Goal: Task Accomplishment & Management: Use online tool/utility

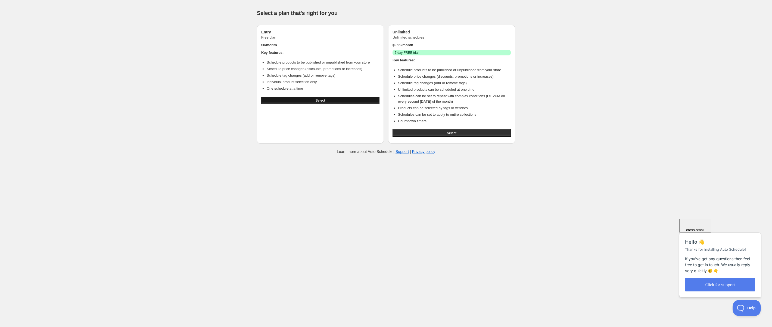
click at [331, 98] on button "Select" at bounding box center [320, 101] width 118 height 8
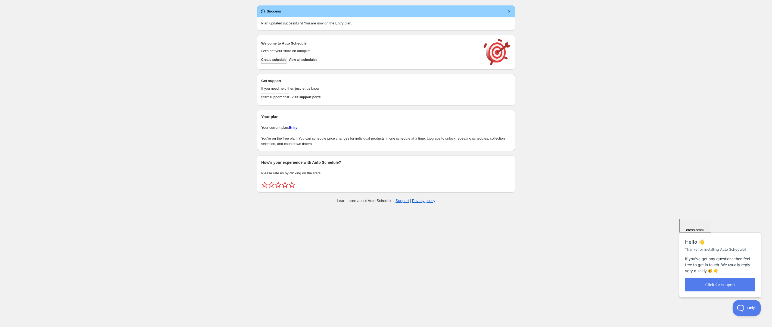
click at [274, 61] on span "Create schedule" at bounding box center [273, 60] width 25 height 4
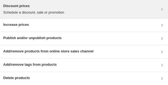
click at [37, 12] on p "Schedule a discount, sale or promotion" at bounding box center [33, 12] width 61 height 5
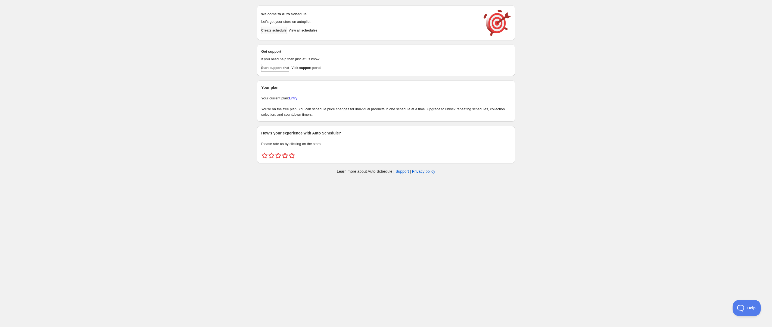
click at [277, 32] on span "Create schedule" at bounding box center [273, 30] width 25 height 4
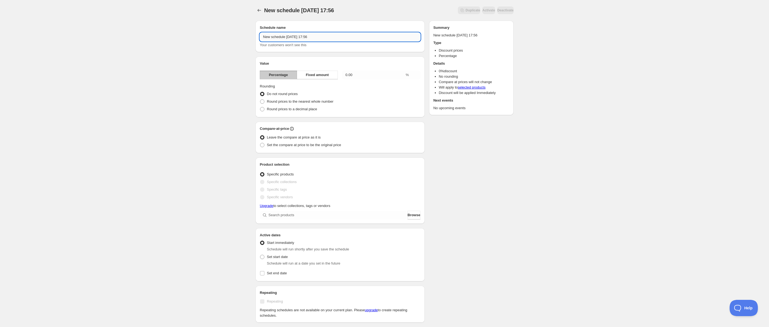
click at [299, 36] on input "New schedule [DATE] 17:56" at bounding box center [340, 37] width 161 height 9
drag, startPoint x: 317, startPoint y: 36, endPoint x: 241, endPoint y: 35, distance: 75.8
click at [241, 35] on div "New schedule [DATE] 17:56. This page is ready New schedule [DATE] 17:56 Duplica…" at bounding box center [384, 215] width 769 height 430
type input "Mantra"
click at [327, 76] on span "Fixed amount" at bounding box center [317, 74] width 23 height 5
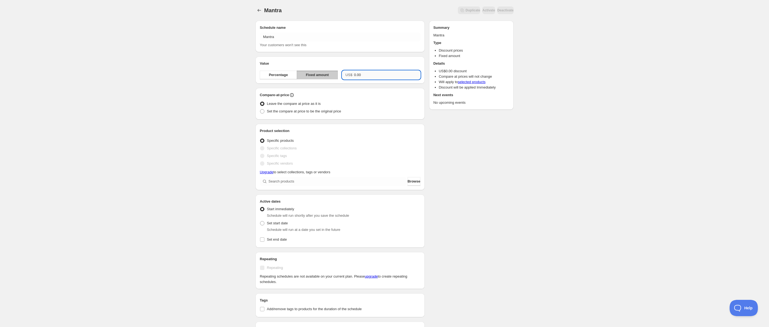
click at [377, 74] on input "0.00" at bounding box center [387, 75] width 66 height 9
type input "19.00"
click at [286, 113] on span "Set the compare at price to be the original price" at bounding box center [304, 111] width 74 height 4
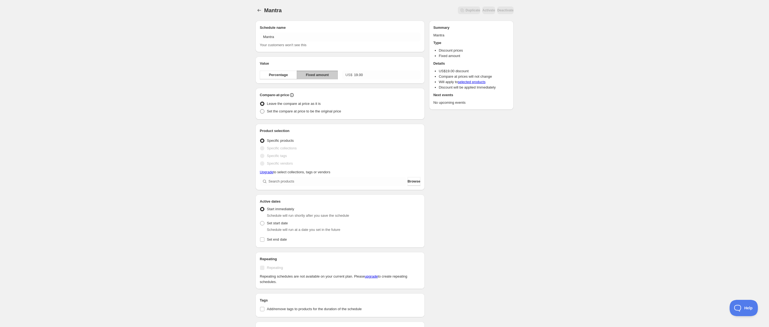
click at [260, 109] on input "Set the compare at price to be the original price" at bounding box center [260, 109] width 0 height 0
radio input "true"
click at [302, 181] on input "search" at bounding box center [337, 181] width 138 height 9
paste input "MNTRA The Dark Tower"
type input "MNTRA The Dark Tower"
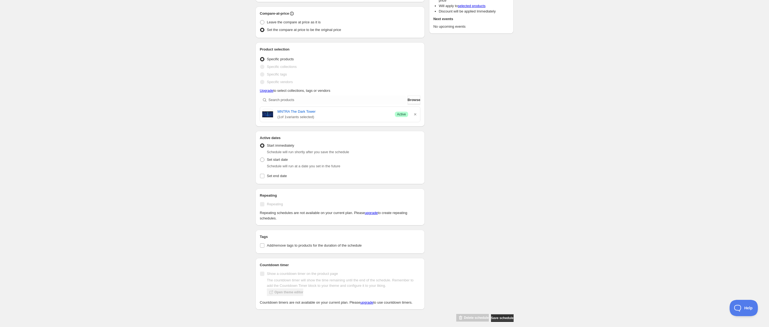
scroll to position [87, 0]
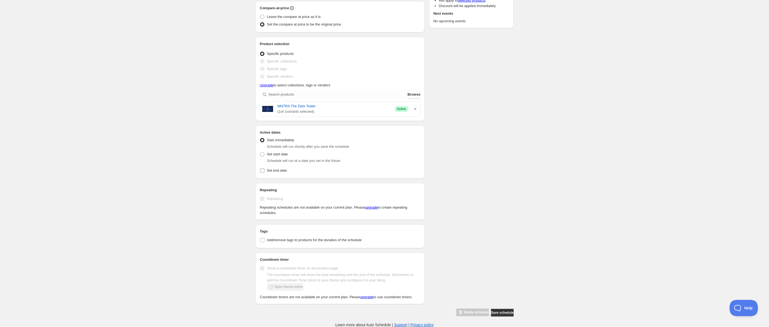
click at [261, 171] on input "Set end date" at bounding box center [262, 170] width 4 height 4
checkbox input "true"
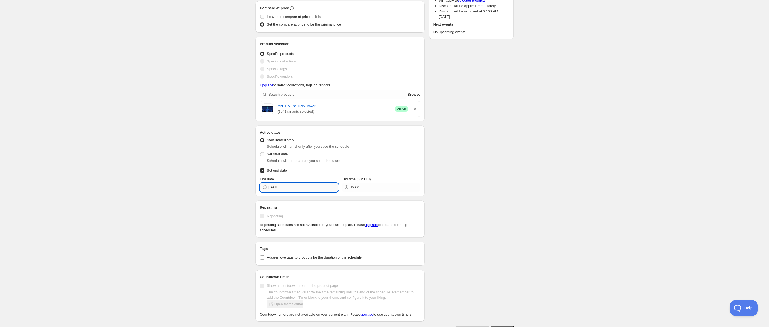
click at [305, 185] on input "[DATE]" at bounding box center [303, 187] width 70 height 9
click at [319, 235] on span "19" at bounding box center [319, 234] width 6 height 4
type input "[DATE]"
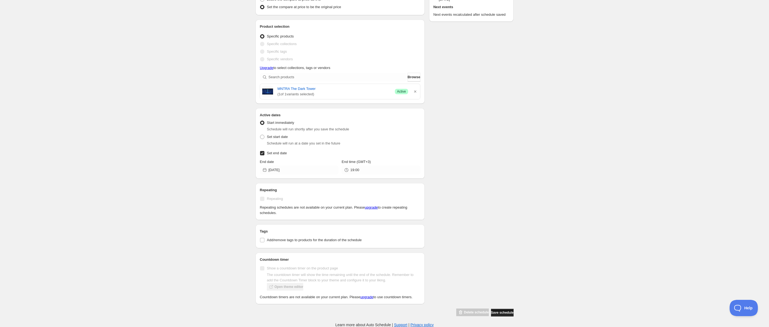
click at [509, 312] on span "Save schedule" at bounding box center [502, 313] width 23 height 4
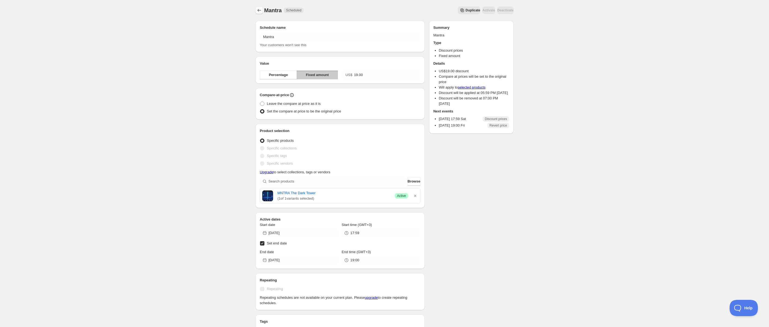
click at [256, 11] on button "Schedules" at bounding box center [259, 11] width 8 height 8
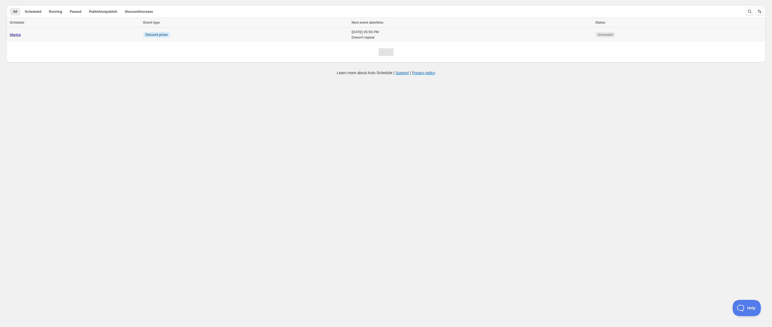
click at [15, 35] on link "Mantra" at bounding box center [15, 35] width 11 height 4
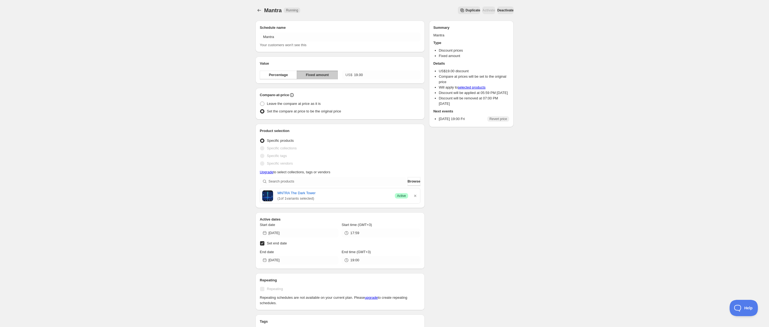
click at [316, 76] on span "Fixed amount" at bounding box center [317, 74] width 23 height 5
click at [266, 71] on button "Percentage" at bounding box center [278, 75] width 37 height 9
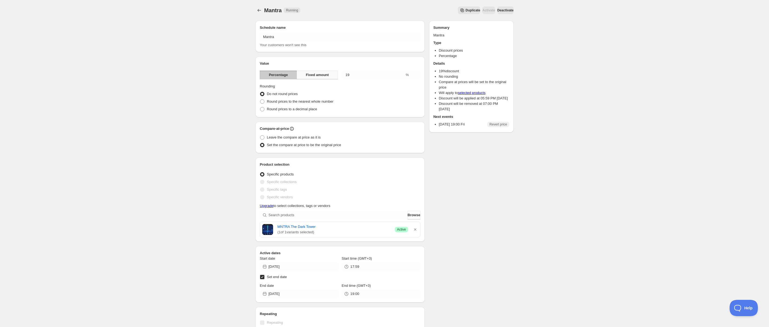
click at [312, 76] on span "Fixed amount" at bounding box center [317, 74] width 23 height 5
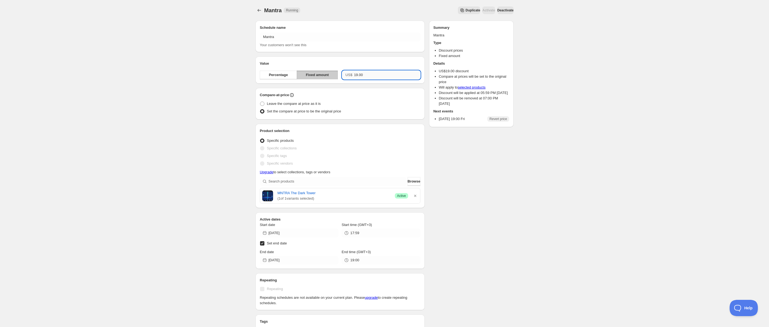
click at [383, 75] on input "19.00" at bounding box center [387, 75] width 66 height 9
drag, startPoint x: 391, startPoint y: 75, endPoint x: 343, endPoint y: 74, distance: 48.1
click at [343, 74] on div "US$ 19.00" at bounding box center [381, 75] width 78 height 9
click at [378, 72] on input "19.00" at bounding box center [387, 75] width 66 height 9
drag, startPoint x: 380, startPoint y: 74, endPoint x: 359, endPoint y: 60, distance: 25.4
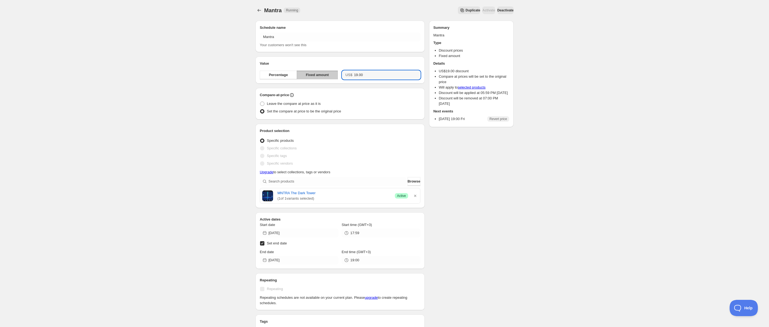
click at [350, 74] on div "US$ 19.00" at bounding box center [381, 75] width 78 height 9
paste input "34.5%"
click at [288, 76] on button "Percentage" at bounding box center [278, 75] width 37 height 9
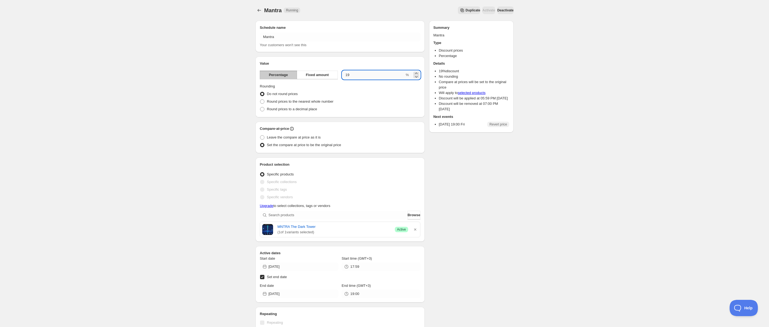
click at [390, 78] on input "19" at bounding box center [373, 75] width 62 height 9
click at [390, 77] on input "19" at bounding box center [373, 75] width 62 height 9
type input "1"
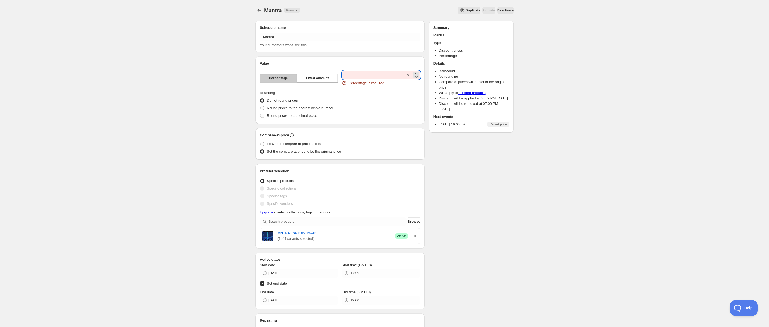
paste input "34.5"
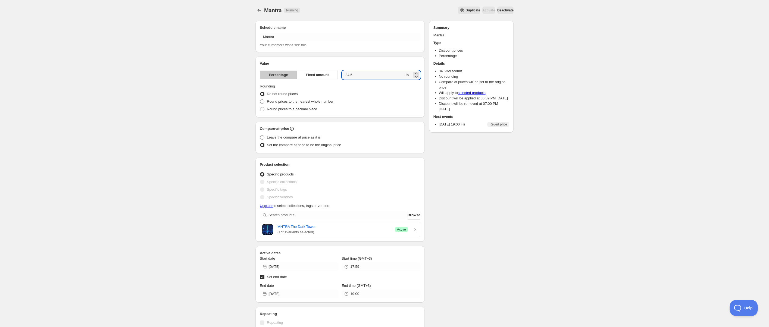
type input "34.5"
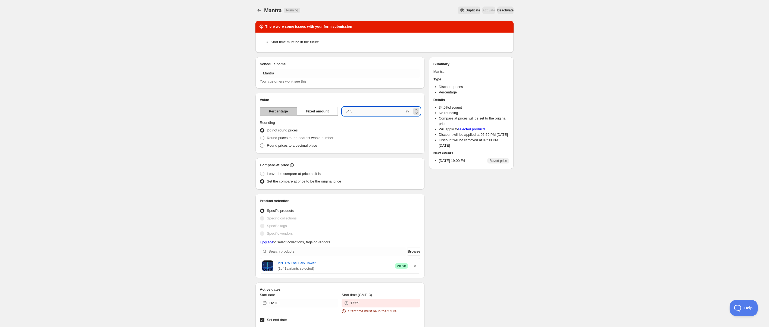
click at [380, 114] on input "34.5" at bounding box center [373, 111] width 62 height 9
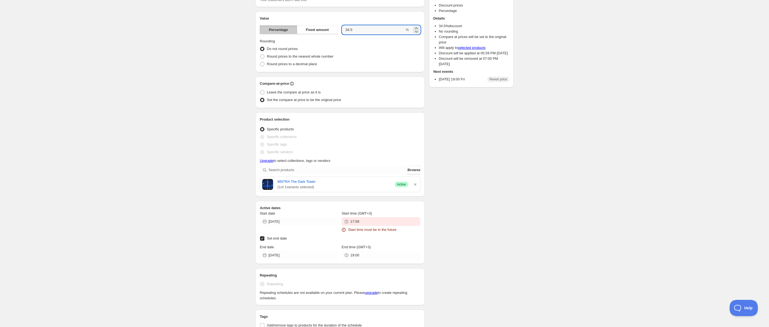
scroll to position [109, 0]
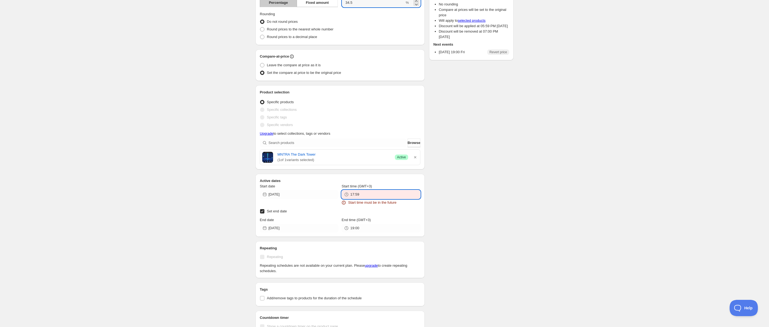
click at [362, 192] on input "17:59" at bounding box center [385, 194] width 70 height 9
click at [358, 212] on button "18:00" at bounding box center [380, 212] width 75 height 9
click at [387, 193] on input "18:00" at bounding box center [385, 194] width 70 height 9
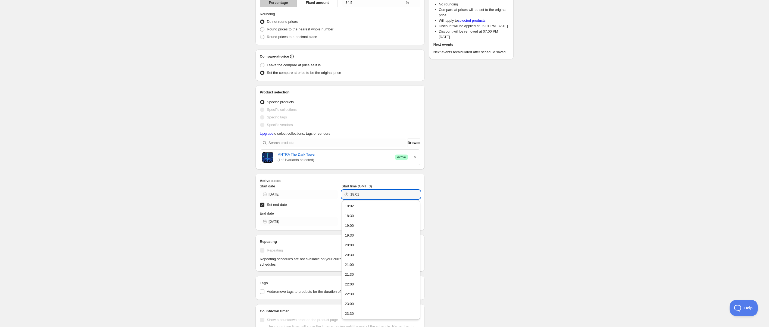
click at [465, 192] on div "There were some issues with your form submission Start time must be in the futu…" at bounding box center [382, 148] width 262 height 481
click at [368, 195] on input "18:01" at bounding box center [385, 194] width 70 height 9
click at [473, 180] on div "There were some issues with your form submission Start time must be in the futu…" at bounding box center [382, 148] width 262 height 481
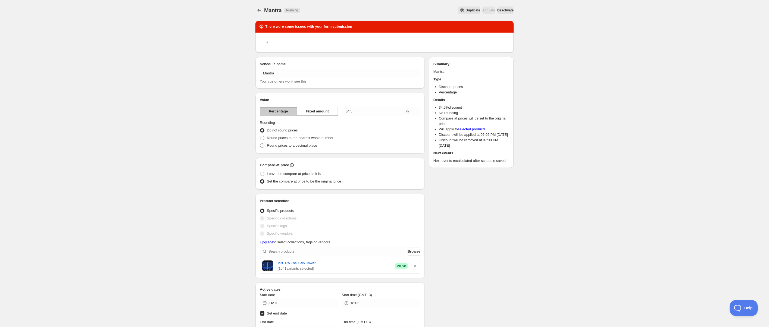
click at [502, 11] on span "Deactivate" at bounding box center [505, 10] width 16 height 4
click at [528, 16] on div "Mantra. This page is ready Mantra Running Duplicate Activate Deactivate More ac…" at bounding box center [384, 254] width 769 height 509
click at [482, 11] on span "Activate" at bounding box center [488, 10] width 13 height 4
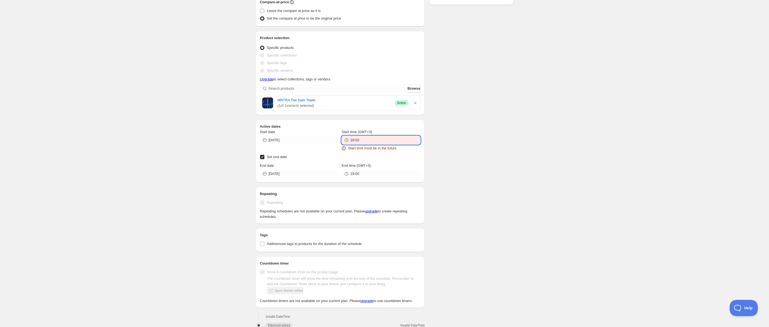
click at [369, 139] on input "18:02" at bounding box center [385, 140] width 70 height 9
click at [375, 139] on input "18:02" at bounding box center [385, 140] width 70 height 9
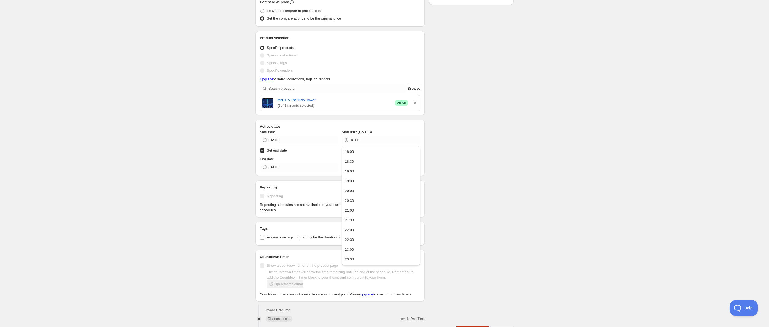
click at [476, 118] on div "There were some issues with your form submission Start time must be in the futu…" at bounding box center [382, 93] width 262 height 481
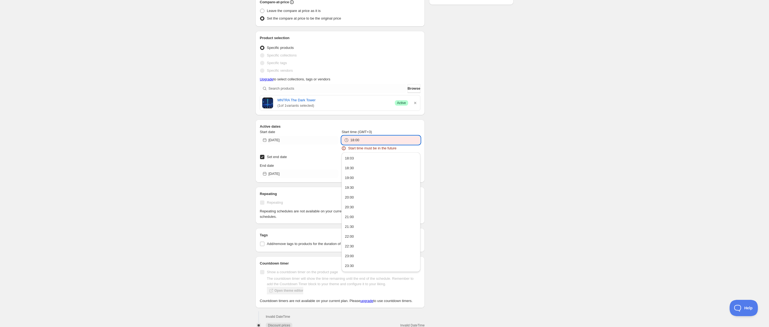
click at [377, 141] on input "18:00" at bounding box center [385, 140] width 70 height 9
click at [385, 140] on input "18:00" at bounding box center [385, 140] width 70 height 9
click at [346, 203] on button "20:30" at bounding box center [380, 207] width 75 height 9
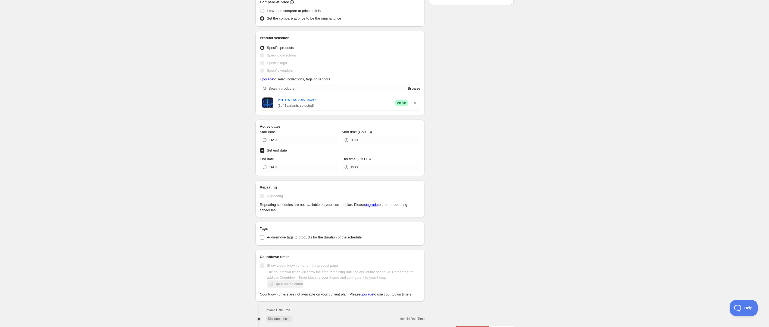
scroll to position [127, 0]
click at [376, 140] on input "20:30" at bounding box center [385, 140] width 70 height 9
click at [367, 151] on button "18:03" at bounding box center [380, 152] width 75 height 9
type input "18:03"
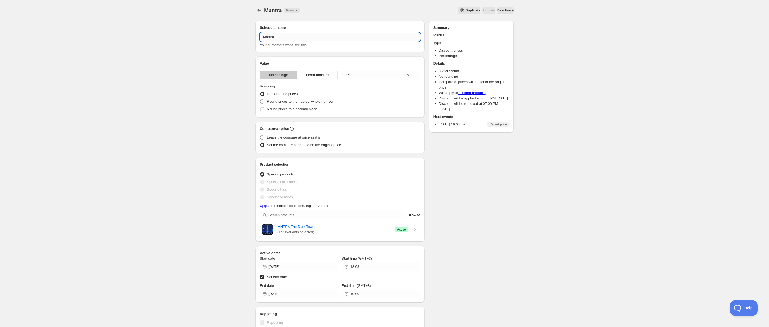
click at [344, 34] on input "Mantra" at bounding box center [340, 37] width 161 height 9
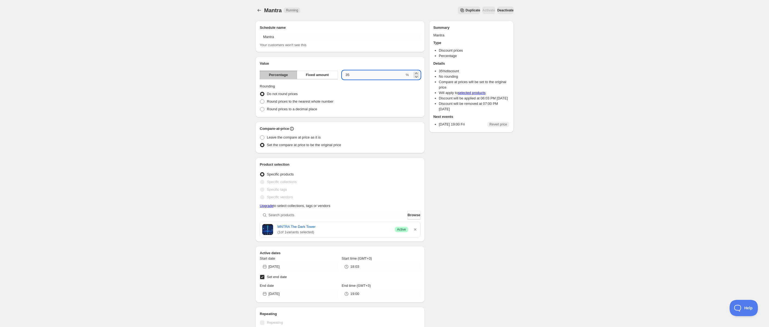
click at [360, 74] on input "35" at bounding box center [373, 75] width 62 height 9
click at [317, 75] on span "Fixed amount" at bounding box center [317, 74] width 23 height 5
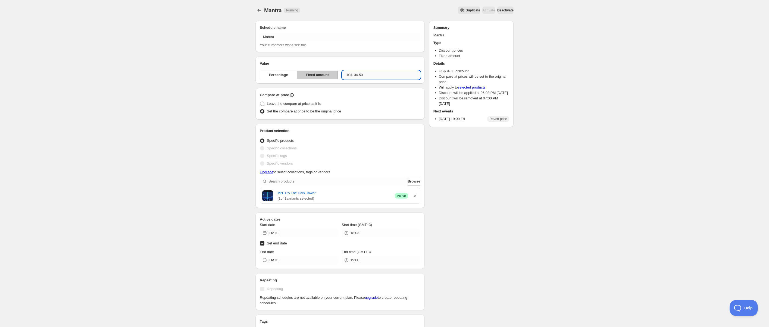
click at [374, 75] on input "34.50" at bounding box center [387, 75] width 66 height 9
drag, startPoint x: 381, startPoint y: 75, endPoint x: 333, endPoint y: 74, distance: 48.1
click at [333, 74] on div "Percentage Fixed amount US$ 34.50" at bounding box center [340, 75] width 161 height 9
type input "19.00"
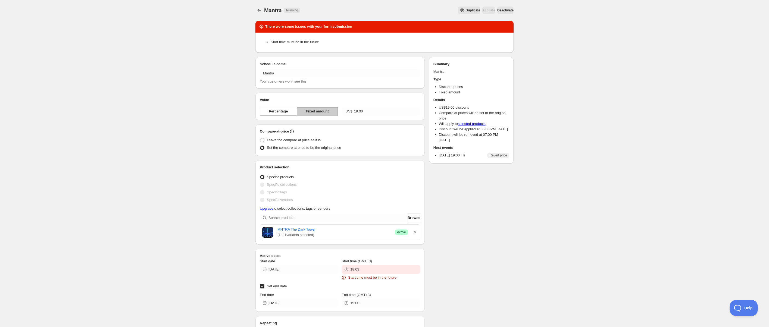
click at [508, 12] on span "Deactivate" at bounding box center [505, 10] width 16 height 4
click at [508, 11] on div "Deactivate" at bounding box center [505, 11] width 16 height 8
click at [377, 269] on input "18:03" at bounding box center [385, 269] width 70 height 9
click at [491, 200] on div "There were some issues with your form submission Start time must be in the futu…" at bounding box center [382, 253] width 262 height 474
click at [374, 270] on input "18:03" at bounding box center [385, 269] width 70 height 9
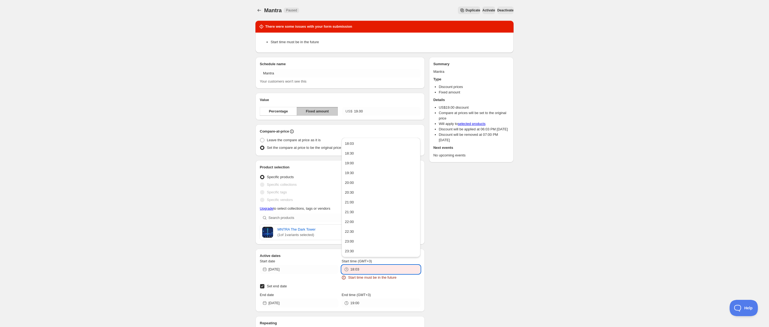
click at [255, 0] on button "Submit" at bounding box center [262, 3] width 15 height 6
click at [366, 270] on input "18:04" at bounding box center [385, 269] width 70 height 9
click at [374, 270] on input "18:04" at bounding box center [385, 269] width 70 height 9
click at [374, 269] on input "18:5" at bounding box center [385, 269] width 70 height 9
type input "18:05"
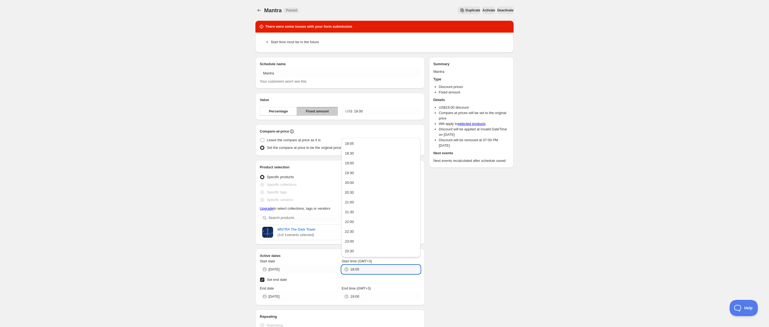
drag, startPoint x: 550, startPoint y: 239, endPoint x: 554, endPoint y: 213, distance: 26.6
click at [551, 237] on div "Mantra. This page is ready Mantra Paused Duplicate Activate Deactivate More act…" at bounding box center [384, 247] width 769 height 494
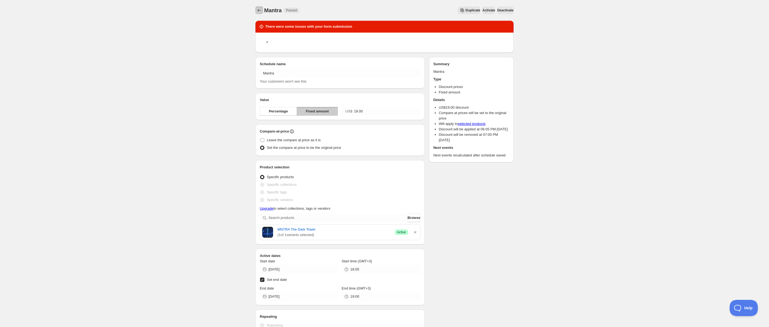
click at [260, 10] on icon "Schedules" at bounding box center [258, 10] width 5 height 5
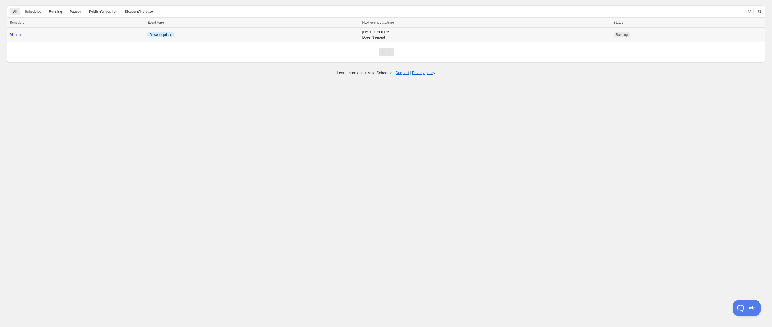
click at [19, 33] on link "Mantra" at bounding box center [15, 35] width 11 height 4
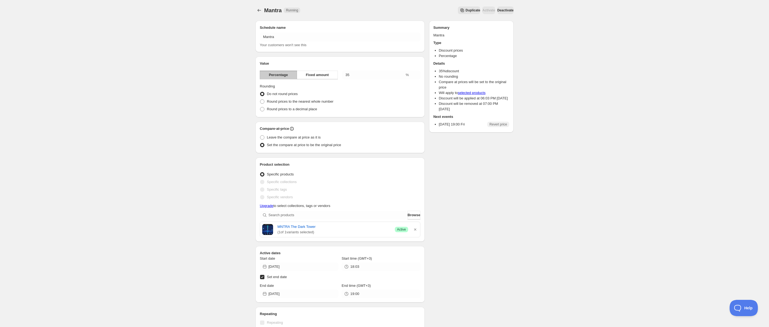
click at [505, 10] on span "Deactivate" at bounding box center [505, 10] width 16 height 4
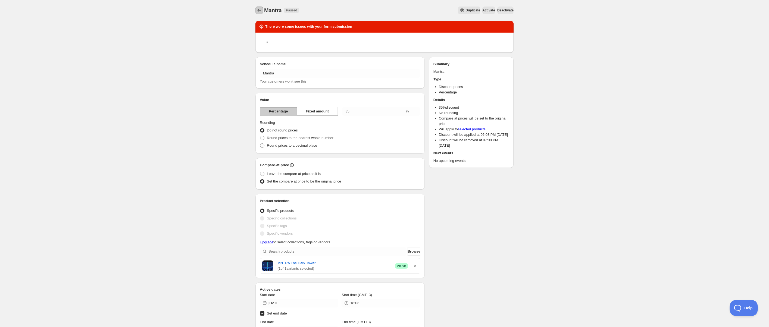
click at [261, 11] on icon "Schedules" at bounding box center [258, 10] width 5 height 5
type input "[DATE]"
type input "19:30"
click at [363, 111] on input "35" at bounding box center [373, 111] width 62 height 9
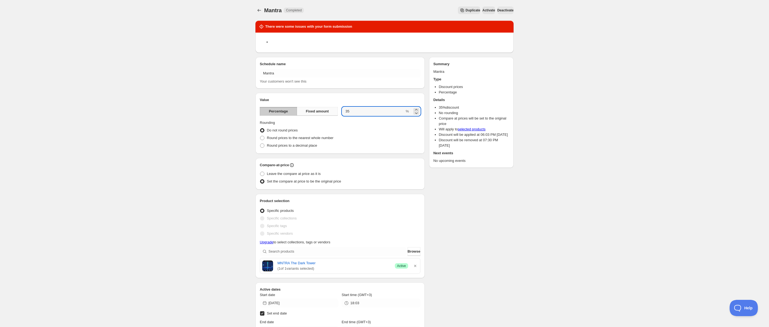
click at [318, 112] on span "Fixed amount" at bounding box center [317, 111] width 23 height 5
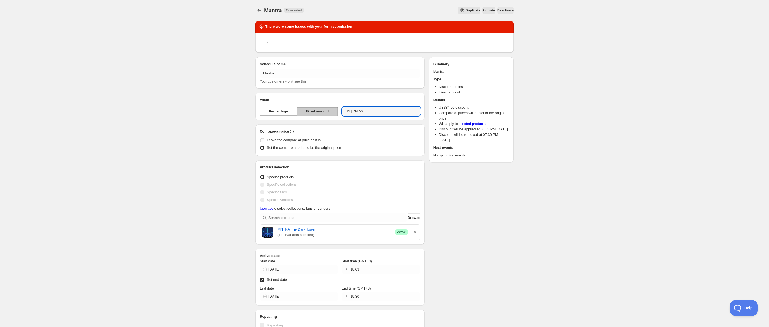
drag, startPoint x: 372, startPoint y: 111, endPoint x: 330, endPoint y: 111, distance: 42.1
click at [330, 111] on div "Percentage Fixed amount US$ 34.50" at bounding box center [340, 111] width 161 height 9
type input "19.00"
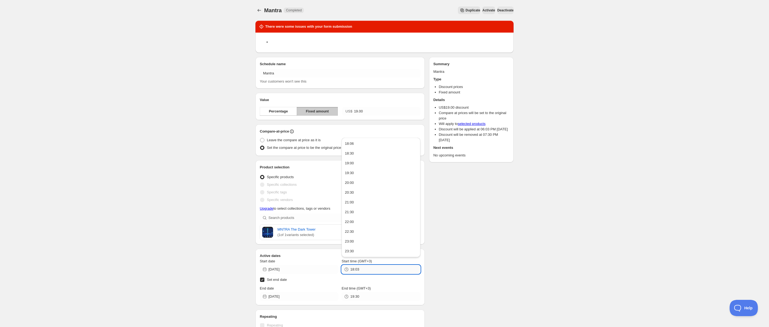
click at [372, 271] on input "18:03" at bounding box center [385, 269] width 70 height 9
click at [521, 205] on div "Mantra. This page is ready Mantra Completed Duplicate Activate Deactivate More …" at bounding box center [384, 252] width 769 height 504
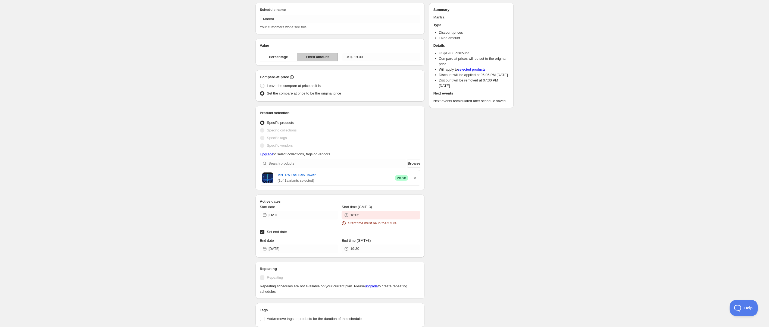
scroll to position [82, 0]
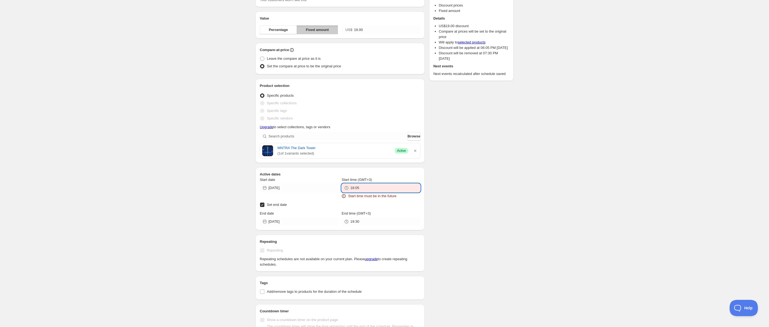
click at [379, 186] on input "18:05" at bounding box center [385, 188] width 70 height 9
click at [361, 218] on button "18:30" at bounding box center [380, 216] width 75 height 9
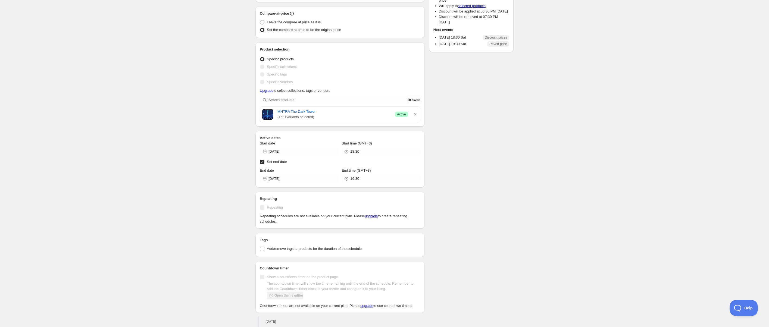
scroll to position [45, 0]
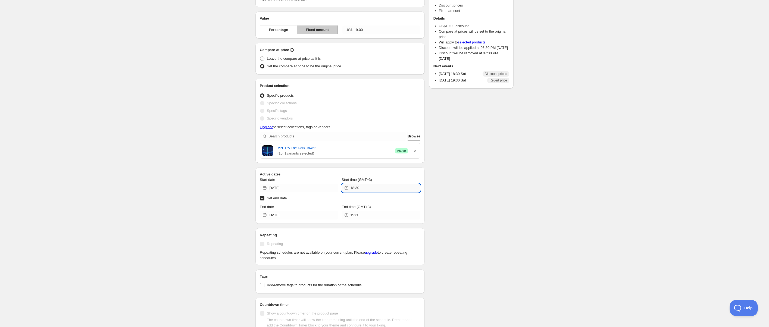
click at [375, 184] on input "18:30" at bounding box center [385, 188] width 70 height 9
click at [381, 186] on input "18:30" at bounding box center [385, 188] width 70 height 9
click at [519, 113] on div "Mantra. This page is ready Mantra Scheduled Duplicate Activate Deactivate More …" at bounding box center [384, 183] width 271 height 457
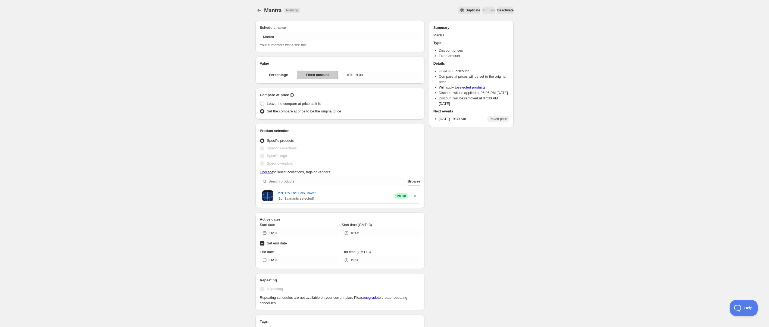
click at [497, 10] on span "Deactivate" at bounding box center [505, 10] width 16 height 4
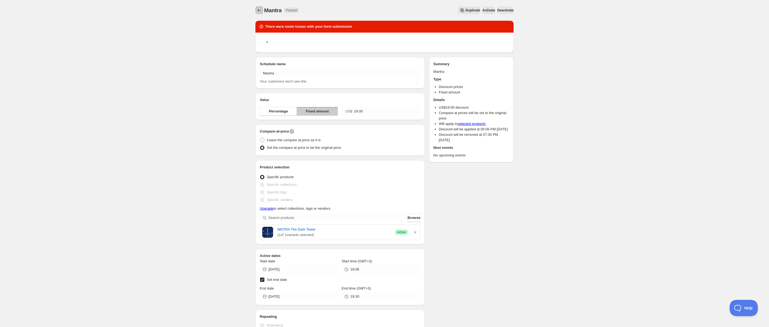
click at [259, 8] on icon "Schedules" at bounding box center [258, 10] width 5 height 5
click at [397, 272] on input "18:06" at bounding box center [385, 269] width 70 height 9
click at [369, 246] on ul "18:06 18:30 19:00 19:30 20:00 20:30 21:00 21:30 22:00 22:30 23:00 23:30" at bounding box center [380, 197] width 75 height 116
click at [387, 224] on button "22:00" at bounding box center [380, 222] width 75 height 9
type input "22:00"
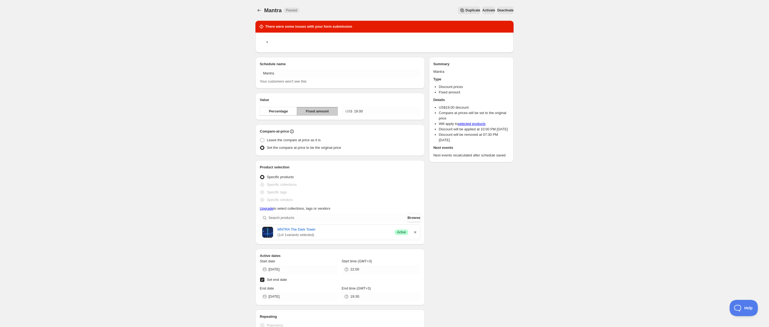
click at [414, 233] on icon "button" at bounding box center [414, 232] width 5 height 5
click at [256, 10] on button "Schedules" at bounding box center [259, 11] width 8 height 8
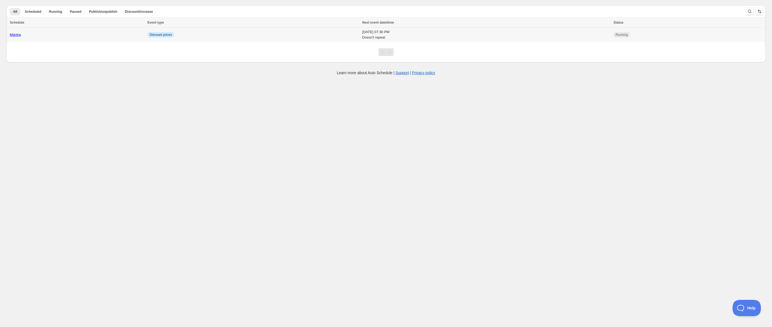
click at [361, 36] on td "[DATE] 07:30 PM Doesn't repeat" at bounding box center [486, 35] width 251 height 14
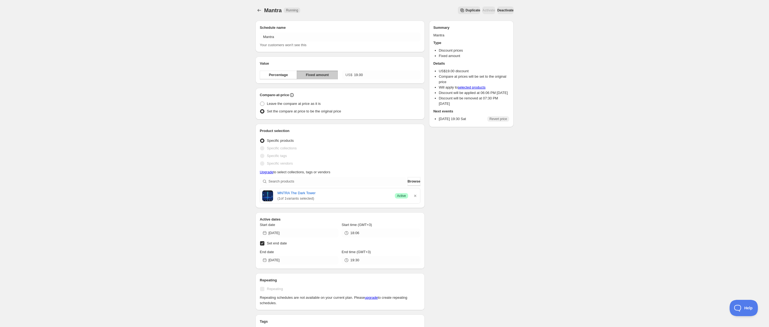
click at [503, 9] on span "Deactivate" at bounding box center [505, 10] width 16 height 4
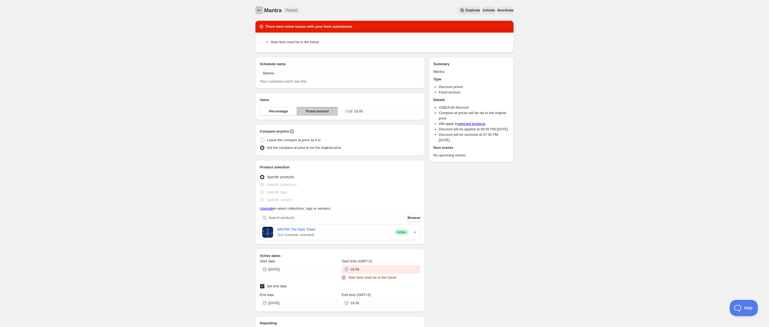
click at [259, 11] on icon "Schedules" at bounding box center [258, 10] width 5 height 5
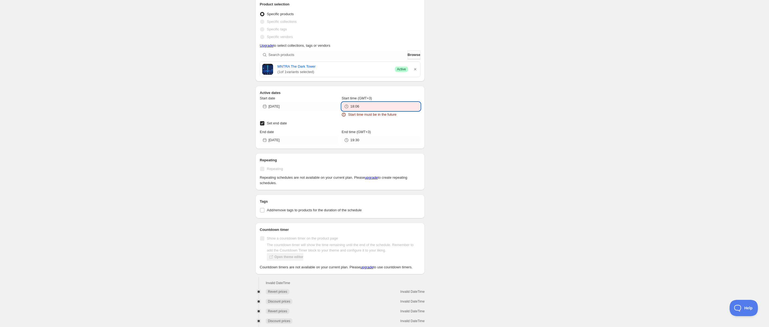
click at [386, 106] on input "18:06" at bounding box center [385, 106] width 70 height 9
click at [354, 178] on ul "18:10 18:30 19:00 19:30 20:00 20:30 21:00 21:30 22:00 22:30 23:00 23:30" at bounding box center [380, 178] width 75 height 116
click at [360, 161] on button "20:00" at bounding box center [380, 163] width 75 height 9
type input "20:00"
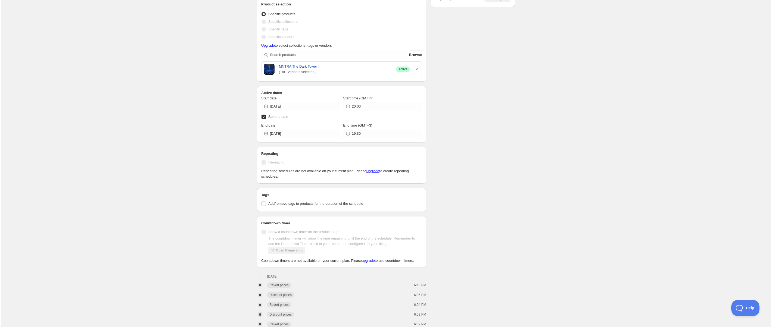
scroll to position [0, 0]
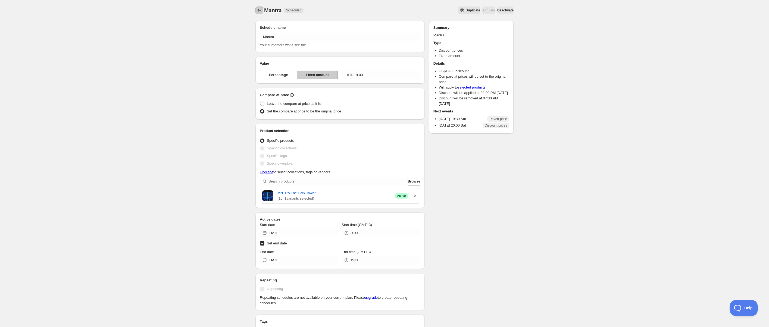
click at [257, 11] on icon "Schedules" at bounding box center [258, 10] width 5 height 5
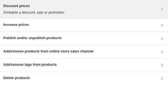
click at [159, 10] on div "Discount prices Schedule a discount, sale or promotion" at bounding box center [84, 9] width 162 height 12
